Goal: Task Accomplishment & Management: Use online tool/utility

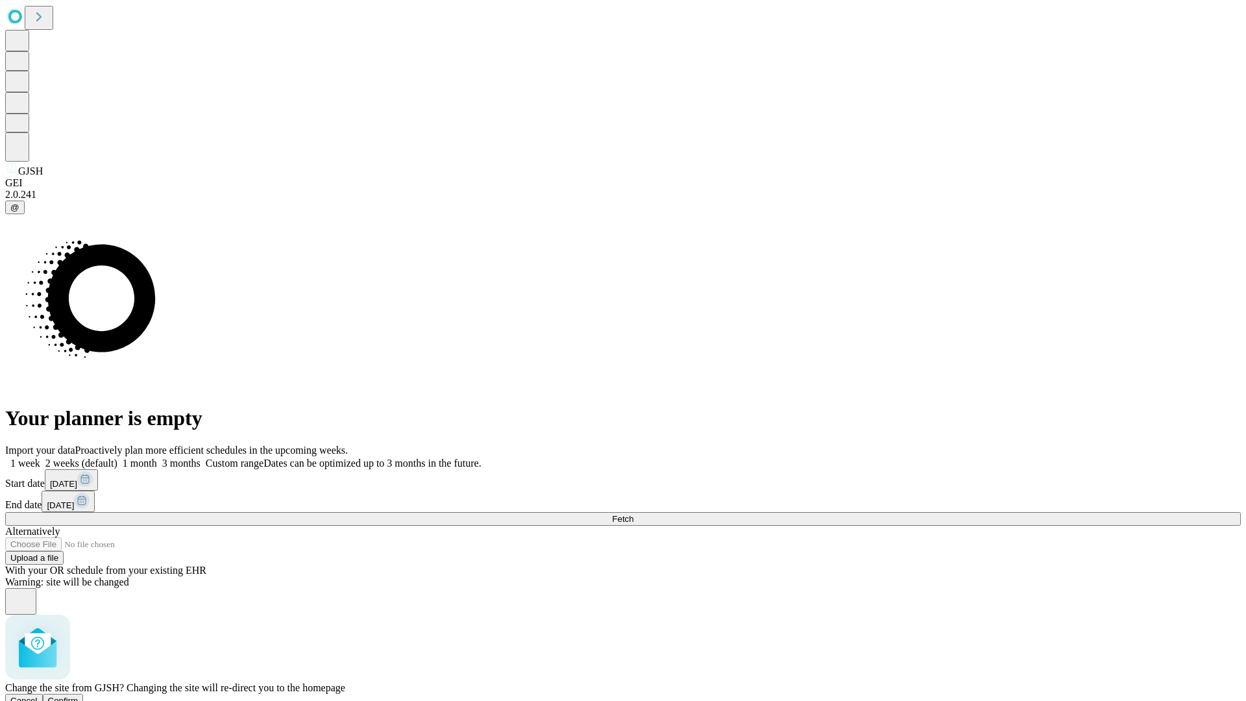
click at [79, 696] on span "Confirm" at bounding box center [63, 701] width 31 height 10
click at [117, 458] on label "2 weeks (default)" at bounding box center [78, 463] width 77 height 11
click at [633, 514] on span "Fetch" at bounding box center [622, 519] width 21 height 10
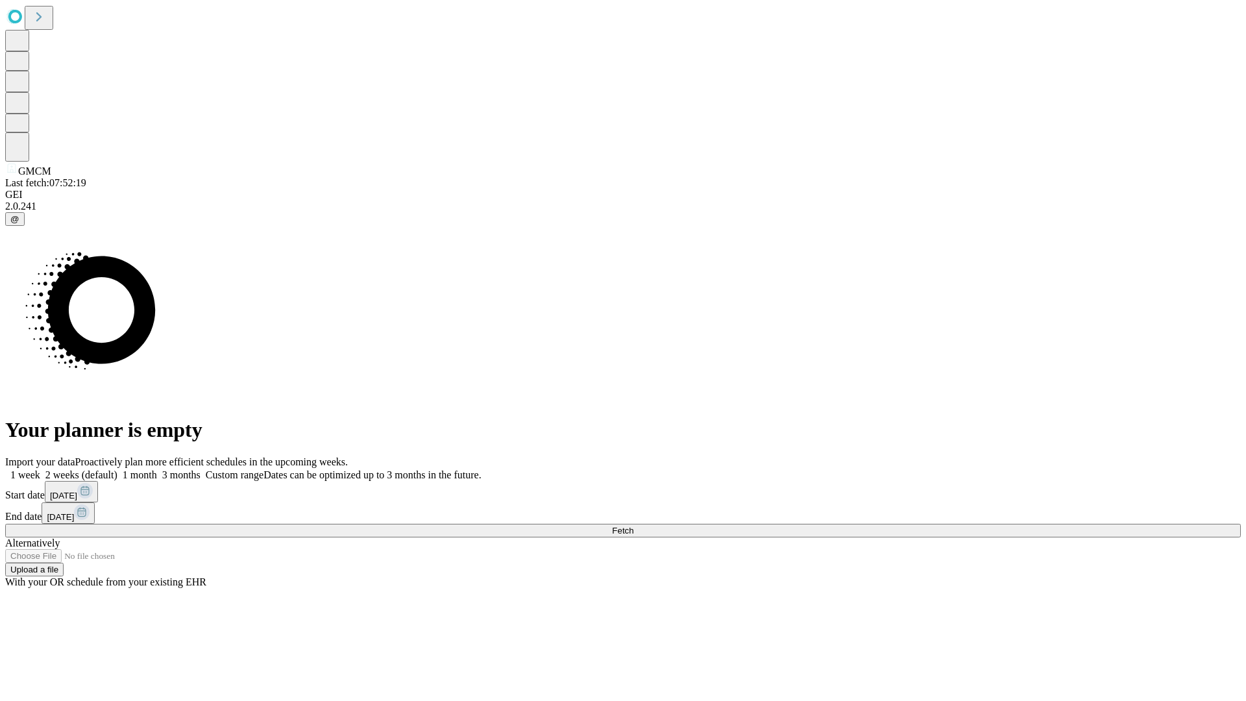
click at [117, 469] on label "2 weeks (default)" at bounding box center [78, 474] width 77 height 11
click at [633, 526] on span "Fetch" at bounding box center [622, 531] width 21 height 10
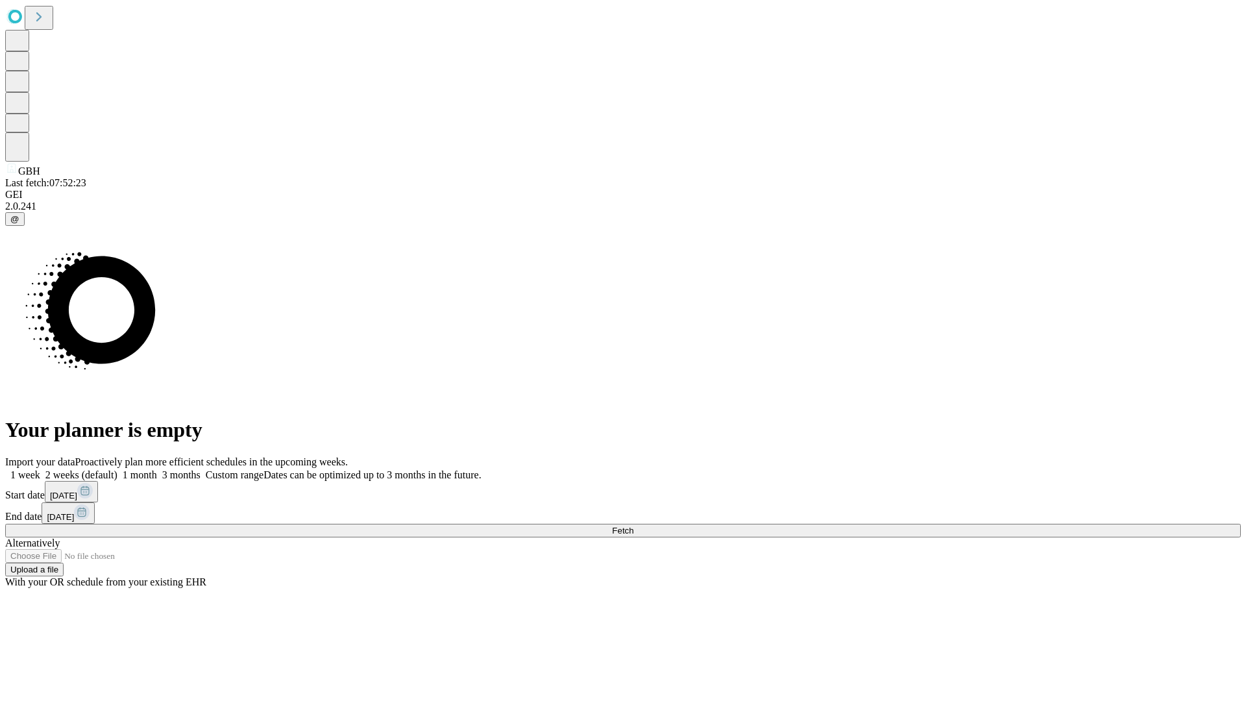
click at [117, 469] on label "2 weeks (default)" at bounding box center [78, 474] width 77 height 11
click at [633, 526] on span "Fetch" at bounding box center [622, 531] width 21 height 10
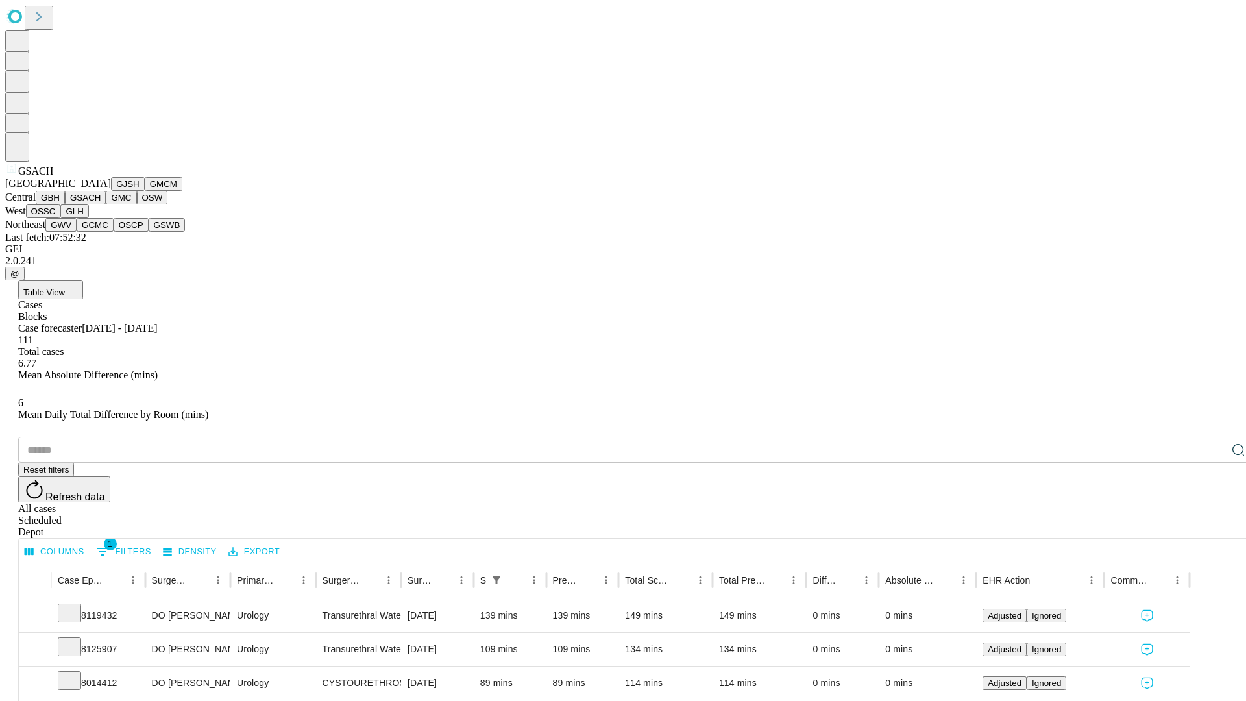
click at [106, 204] on button "GMC" at bounding box center [121, 198] width 31 height 14
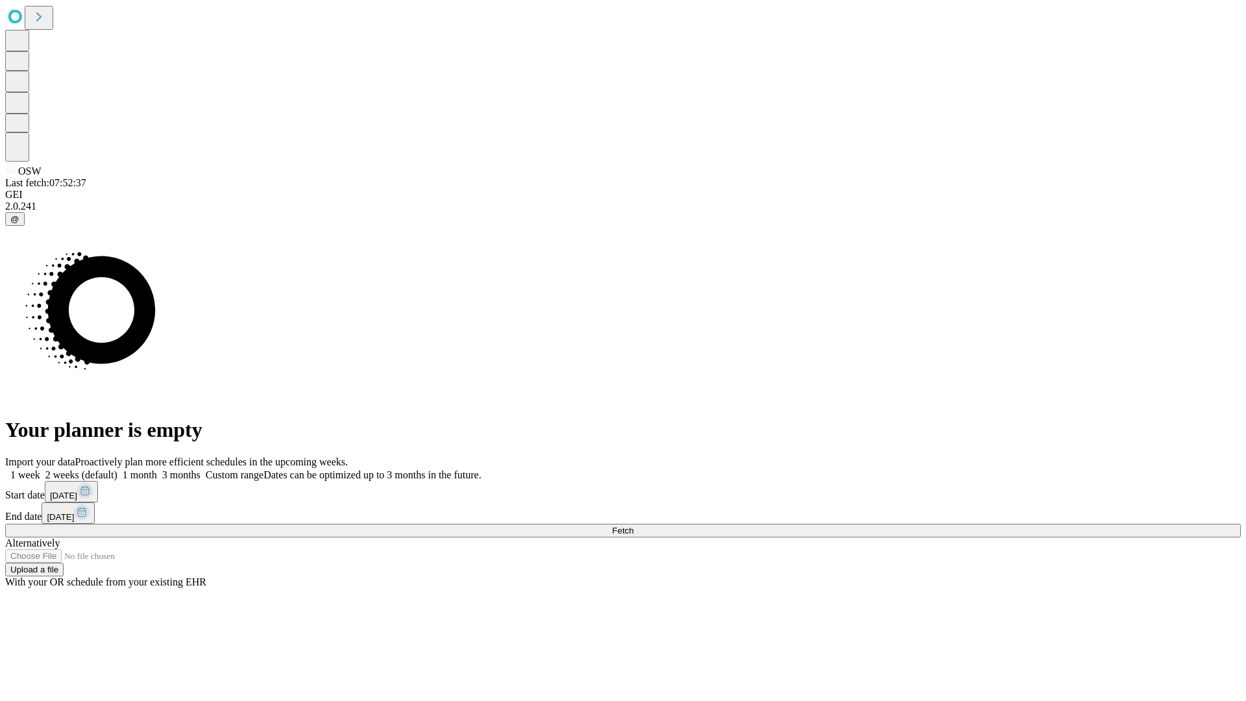
click at [117, 469] on label "2 weeks (default)" at bounding box center [78, 474] width 77 height 11
click at [633, 526] on span "Fetch" at bounding box center [622, 531] width 21 height 10
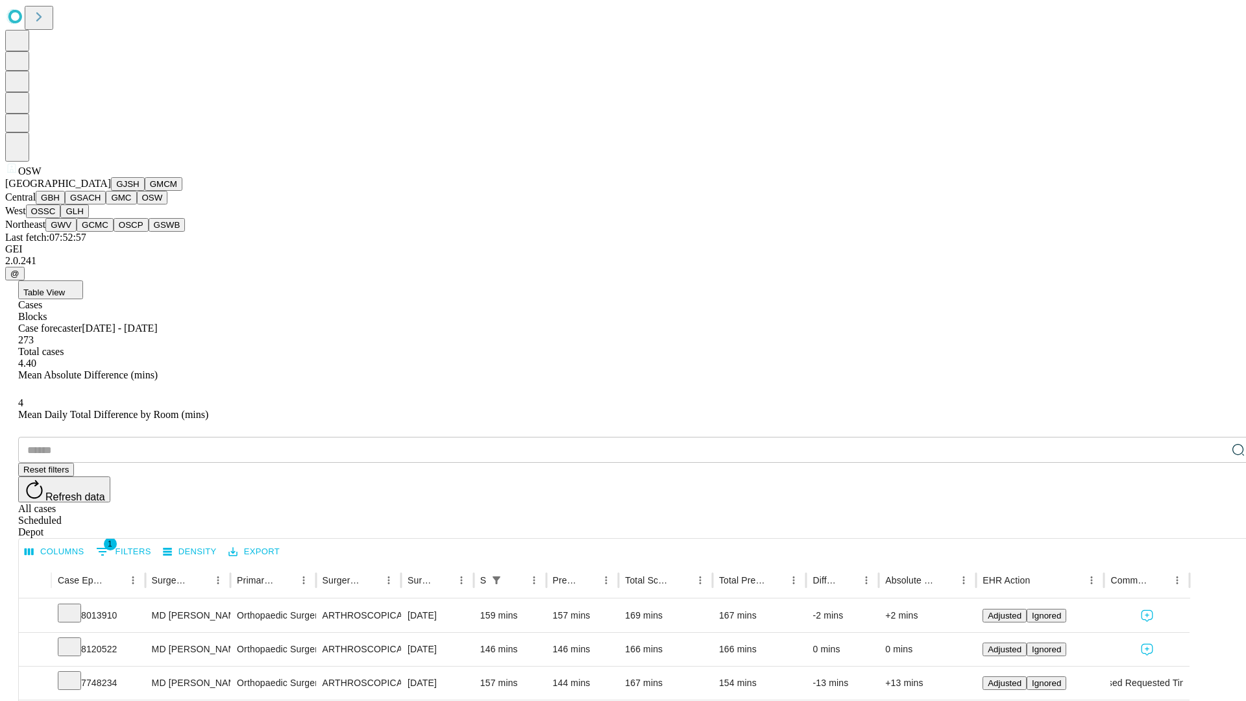
click at [61, 218] on button "OSSC" at bounding box center [43, 211] width 35 height 14
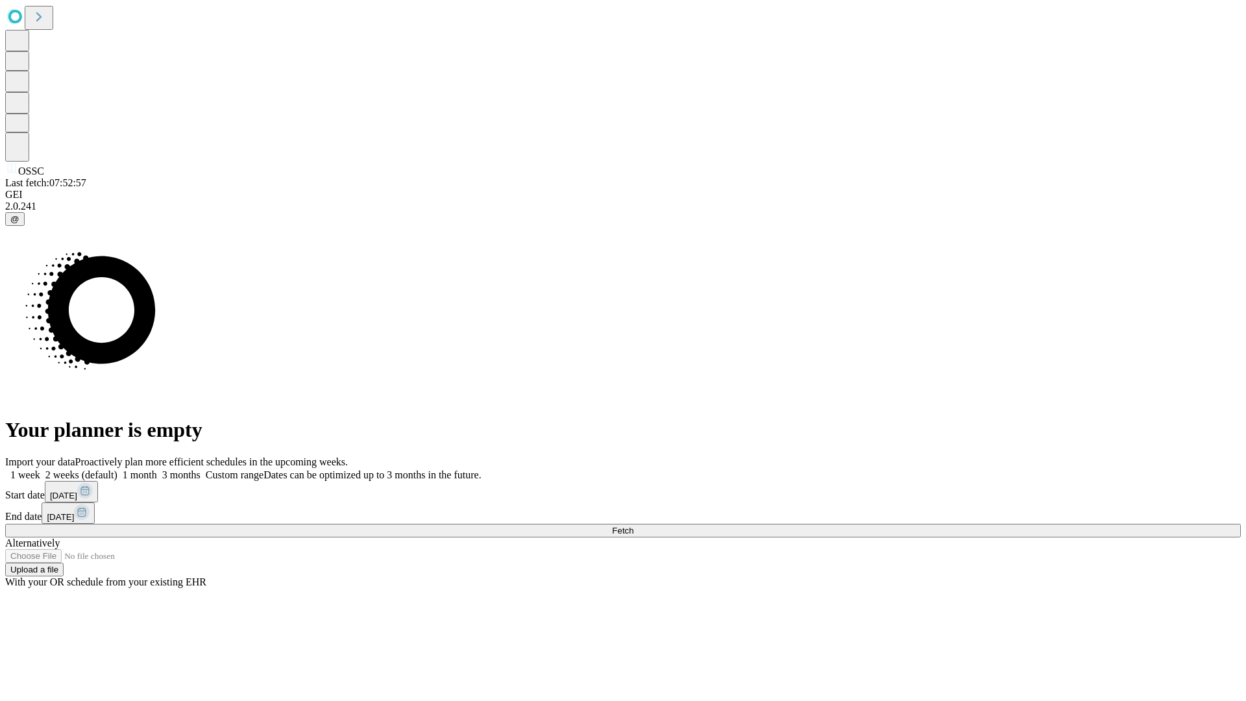
click at [117, 469] on label "2 weeks (default)" at bounding box center [78, 474] width 77 height 11
click at [633, 526] on span "Fetch" at bounding box center [622, 531] width 21 height 10
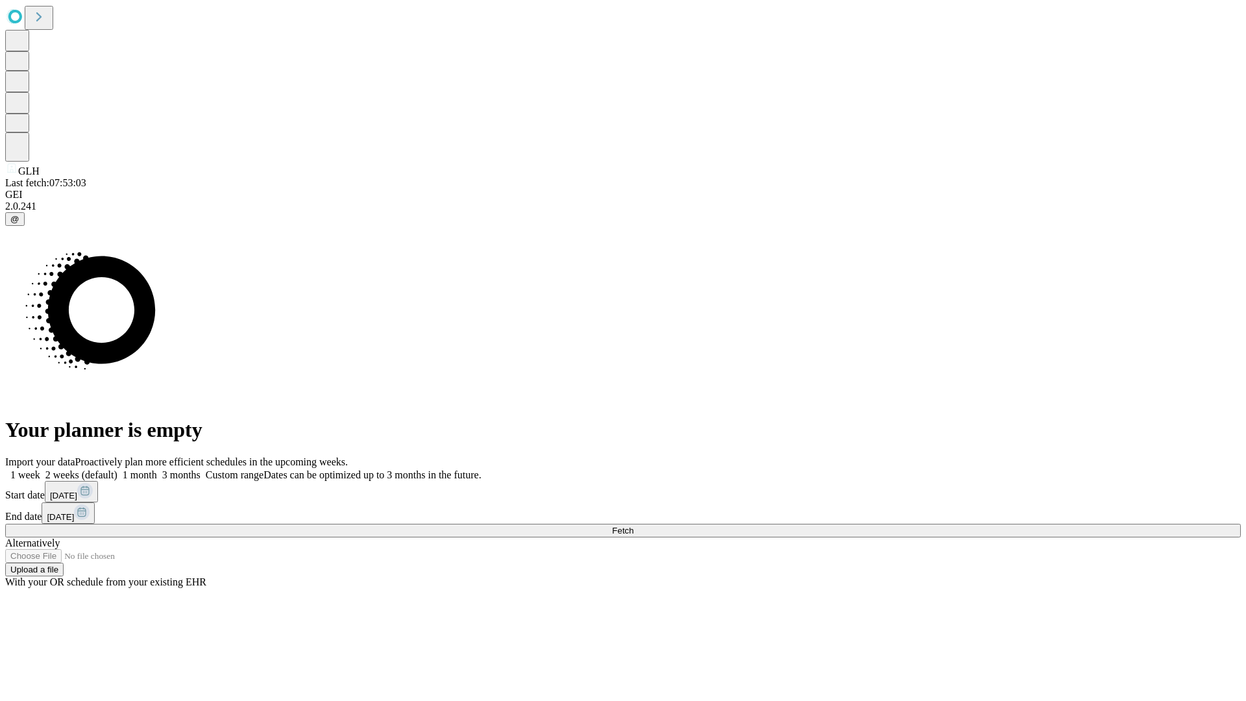
click at [117, 469] on label "2 weeks (default)" at bounding box center [78, 474] width 77 height 11
click at [633, 526] on span "Fetch" at bounding box center [622, 531] width 21 height 10
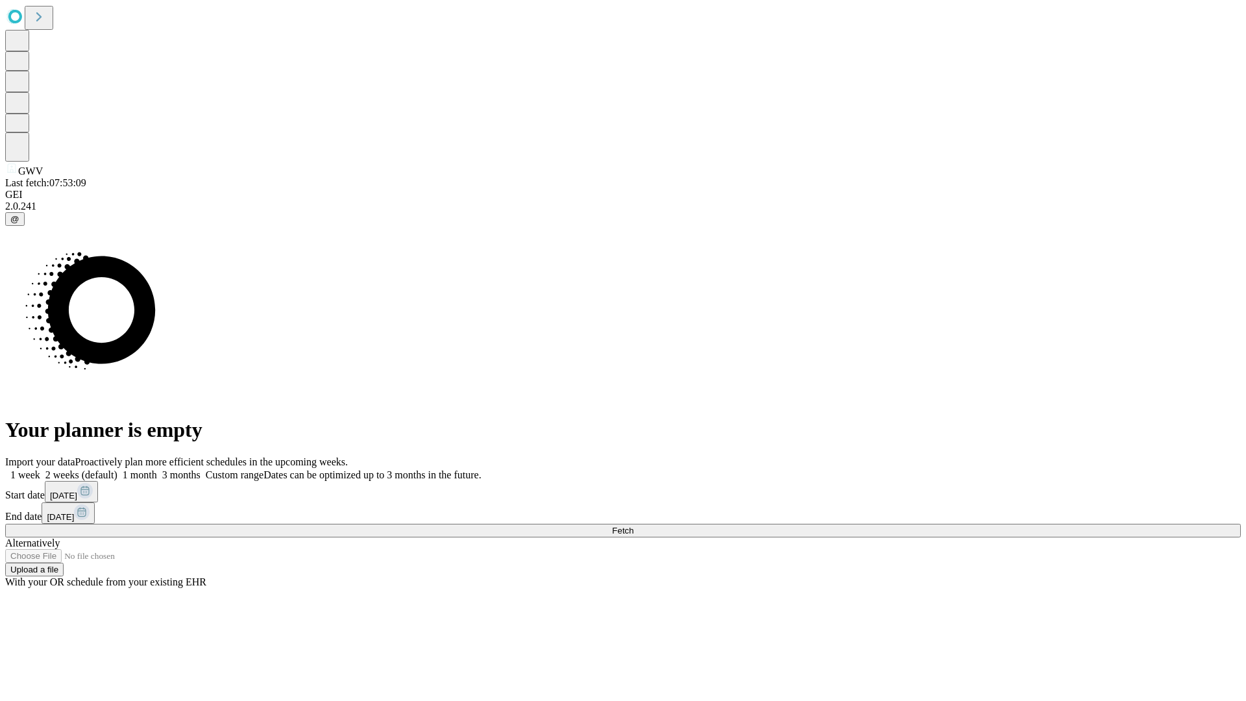
click at [117, 469] on label "2 weeks (default)" at bounding box center [78, 474] width 77 height 11
click at [633, 526] on span "Fetch" at bounding box center [622, 531] width 21 height 10
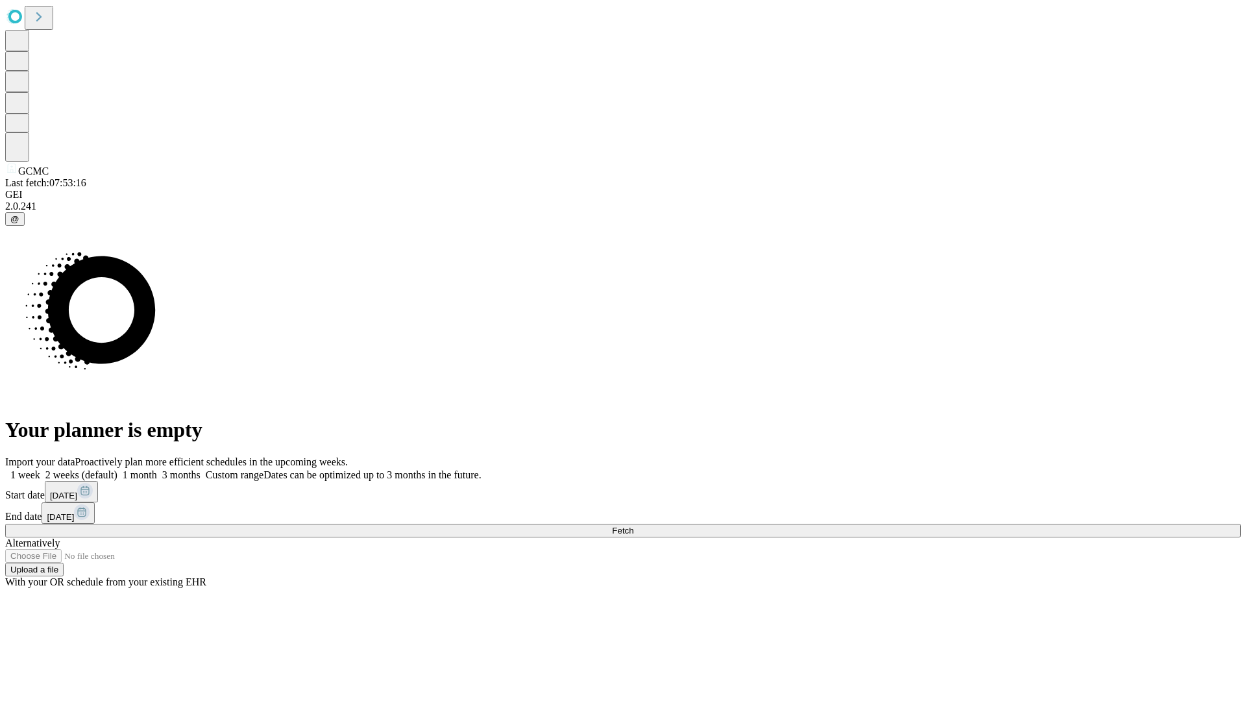
click at [117, 469] on label "2 weeks (default)" at bounding box center [78, 474] width 77 height 11
click at [633, 526] on span "Fetch" at bounding box center [622, 531] width 21 height 10
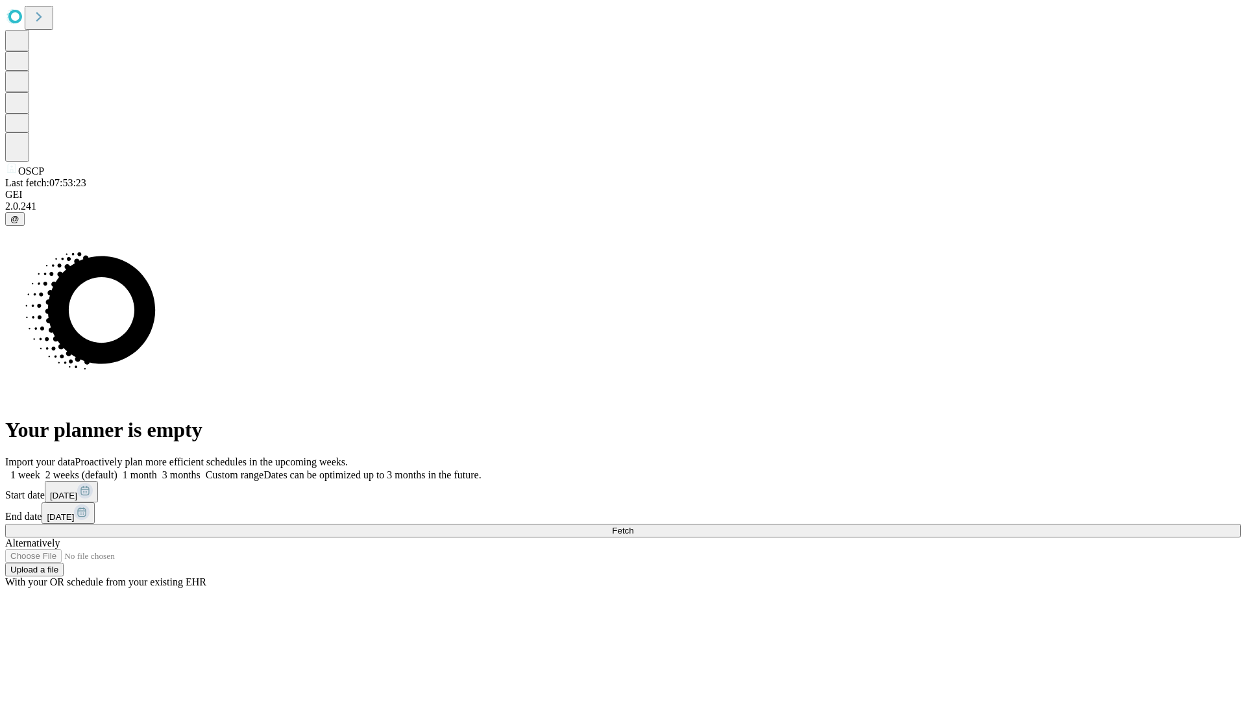
click at [117, 469] on label "2 weeks (default)" at bounding box center [78, 474] width 77 height 11
click at [633, 526] on span "Fetch" at bounding box center [622, 531] width 21 height 10
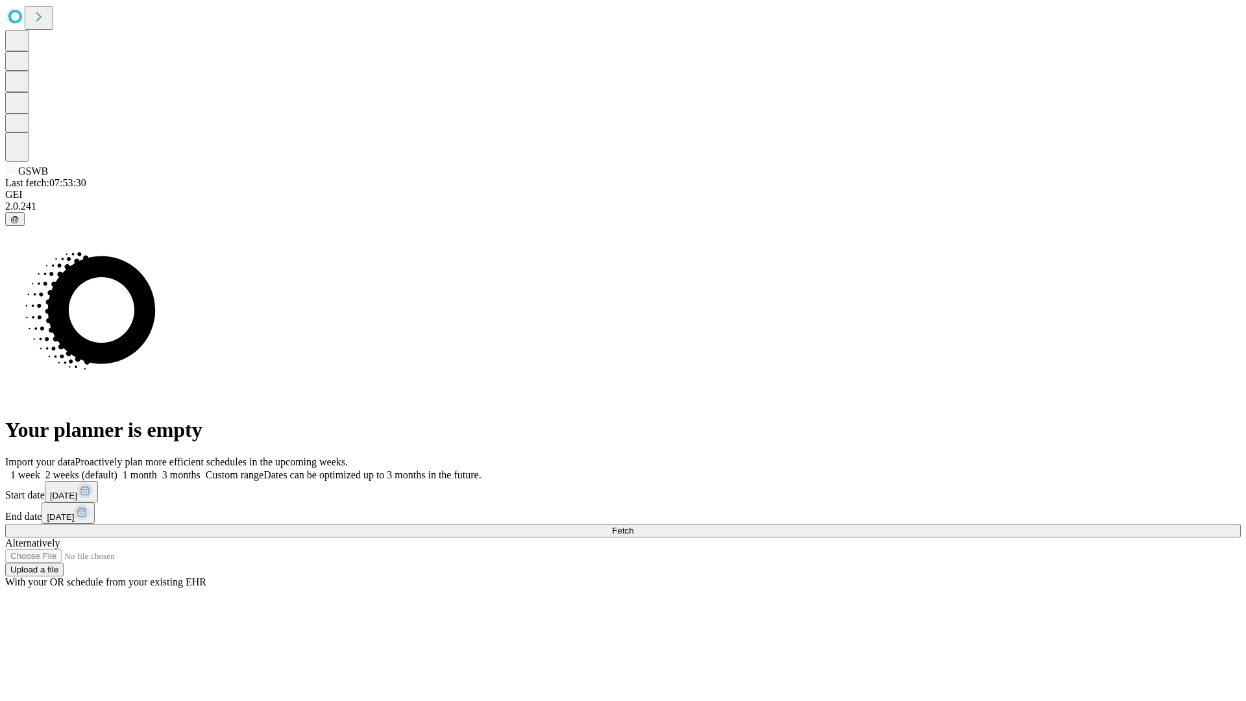
click at [117, 469] on label "2 weeks (default)" at bounding box center [78, 474] width 77 height 11
click at [633, 526] on span "Fetch" at bounding box center [622, 531] width 21 height 10
